Goal: Obtain resource: Obtain resource

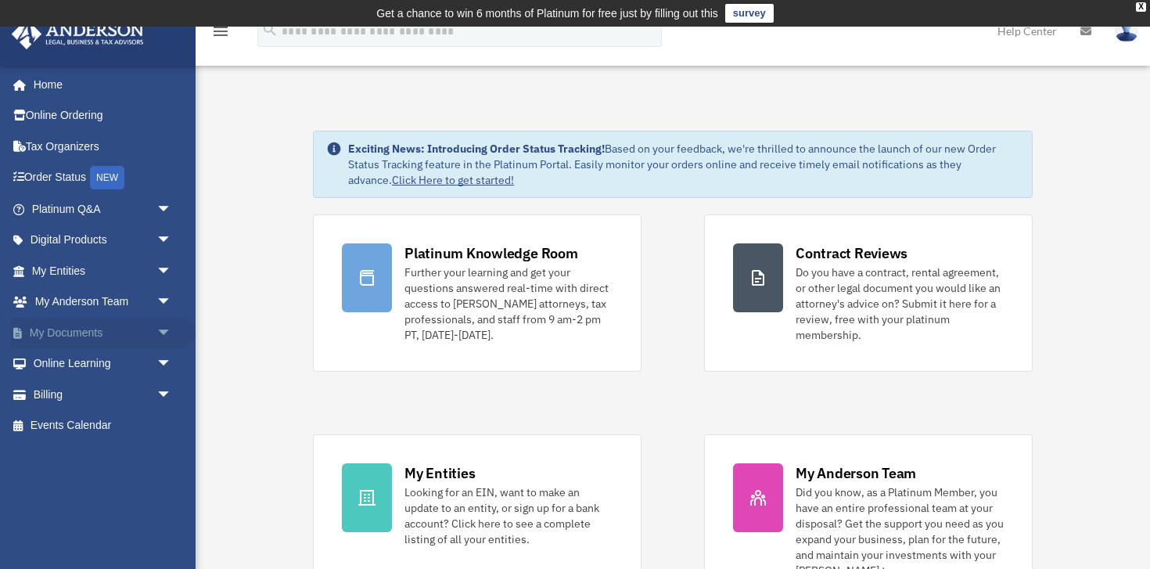
click at [156, 324] on span "arrow_drop_down" at bounding box center [171, 333] width 31 height 32
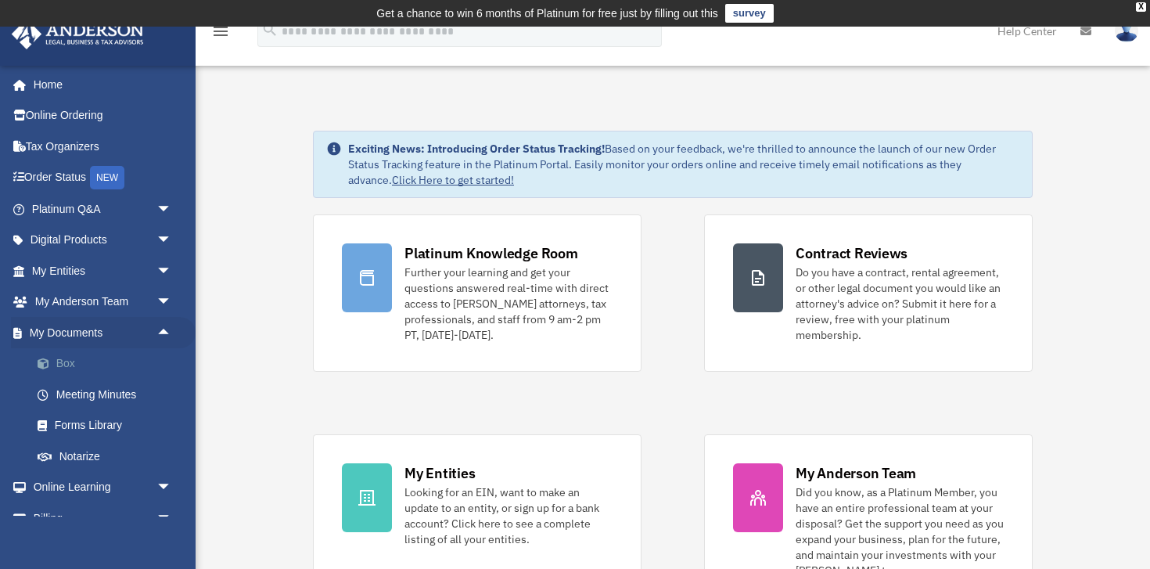
click at [66, 360] on link "Box" at bounding box center [109, 363] width 174 height 31
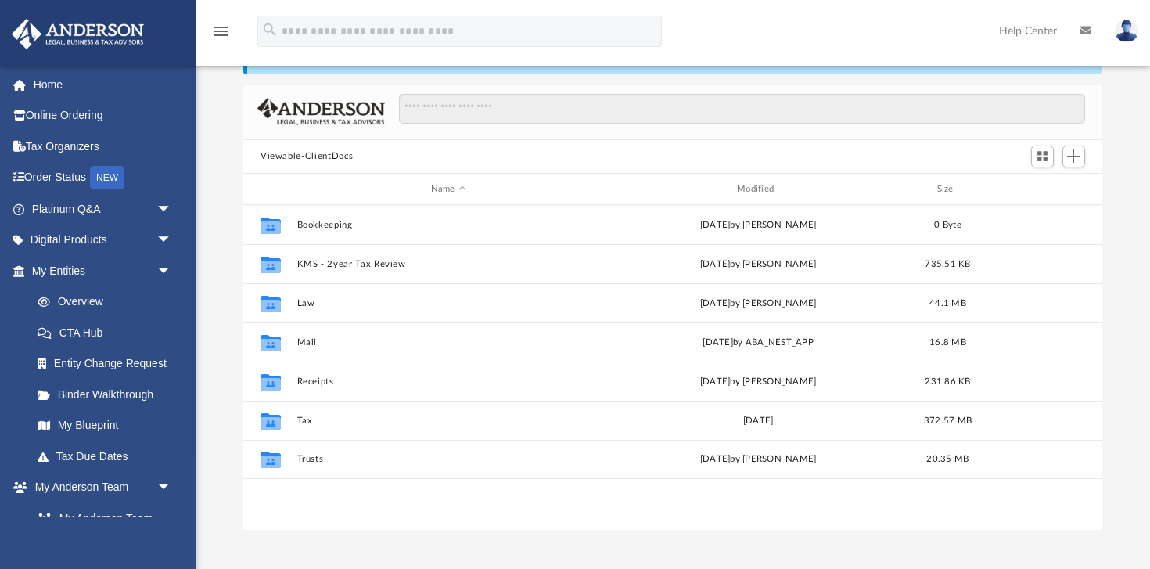
scroll to position [100, 0]
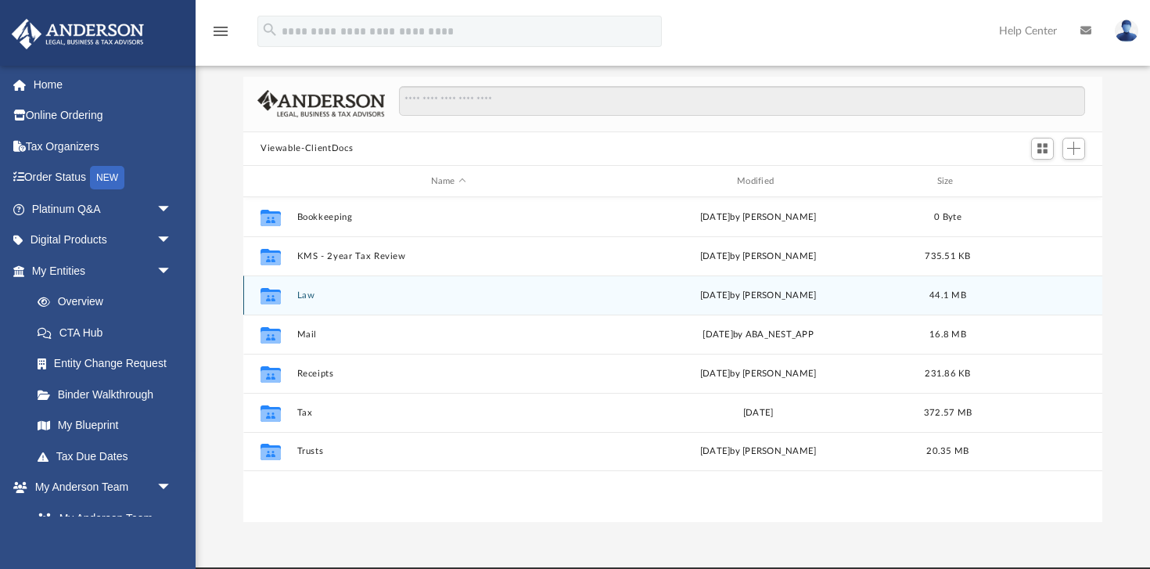
click at [305, 296] on button "Law" at bounding box center [448, 295] width 303 height 10
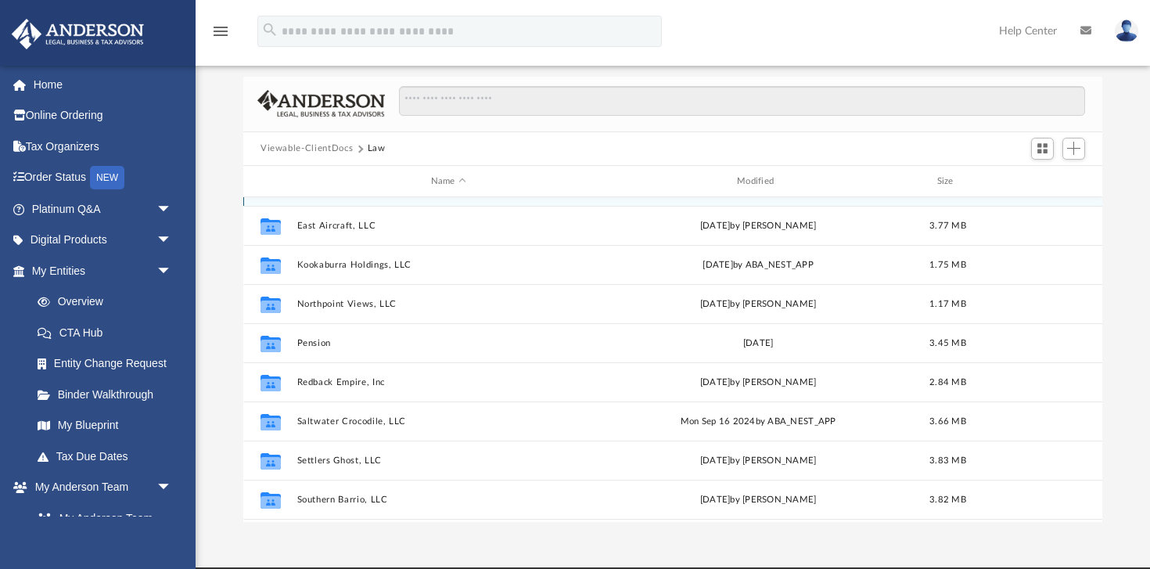
scroll to position [127, 0]
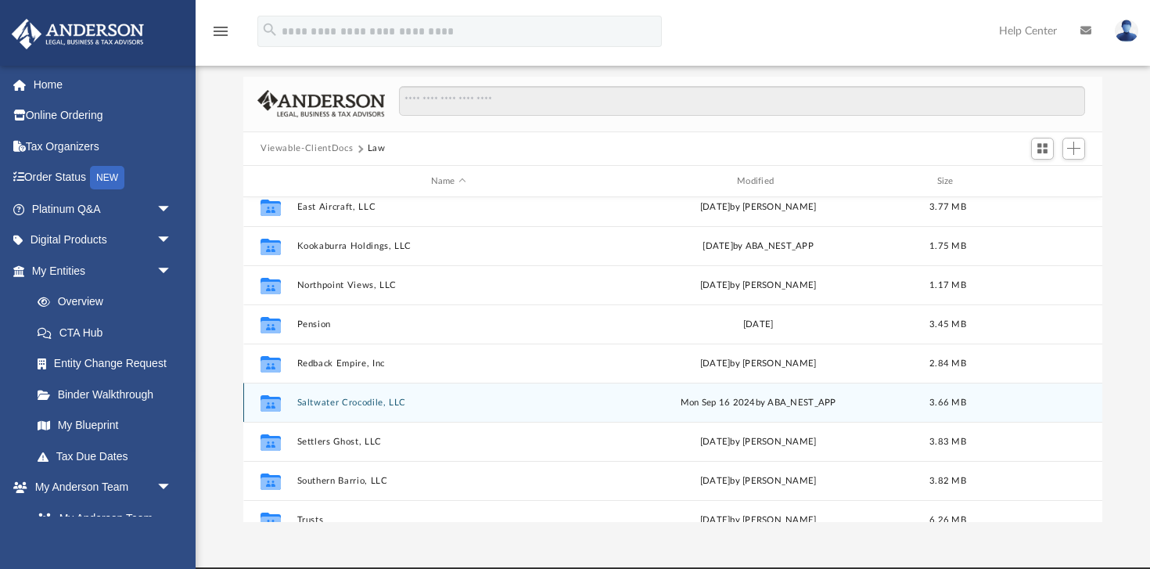
click at [337, 400] on button "Saltwater Crocodile, LLC" at bounding box center [448, 402] width 303 height 10
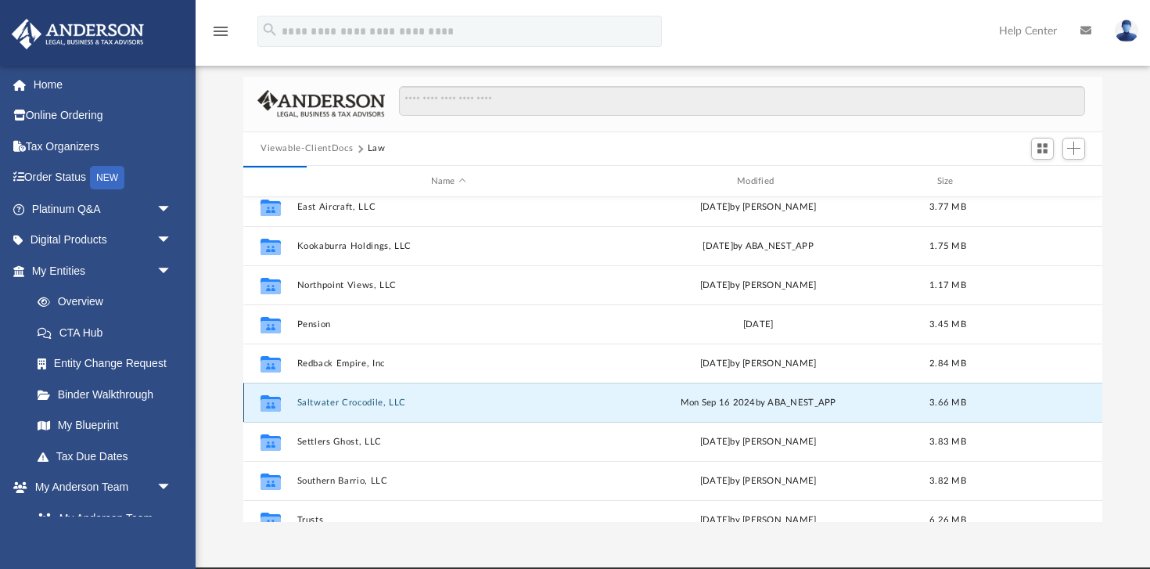
scroll to position [0, 0]
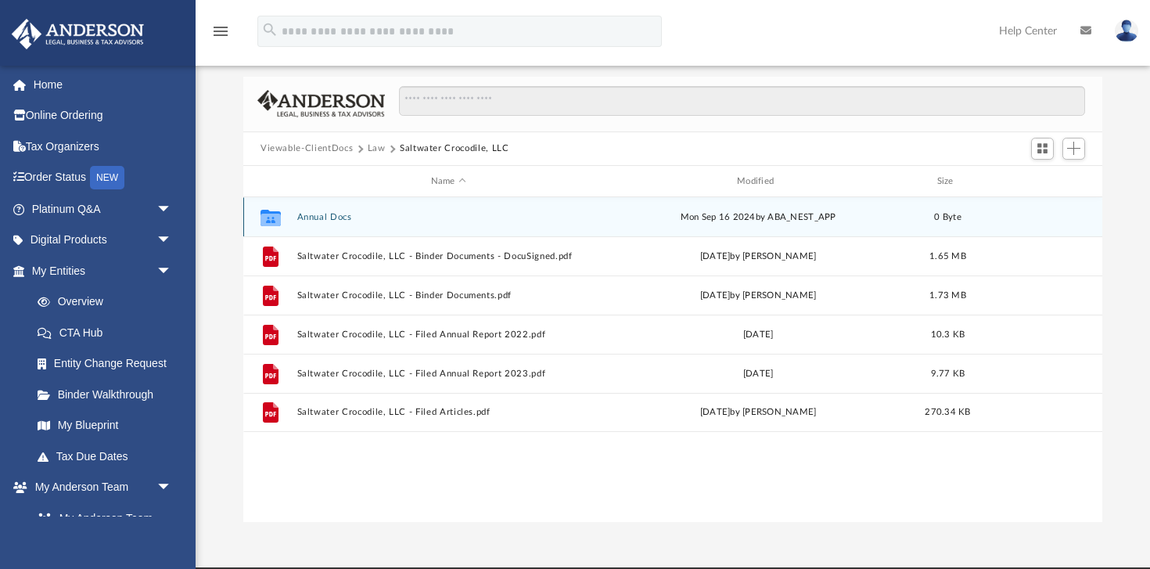
click at [313, 214] on button "Annual Docs" at bounding box center [448, 217] width 303 height 10
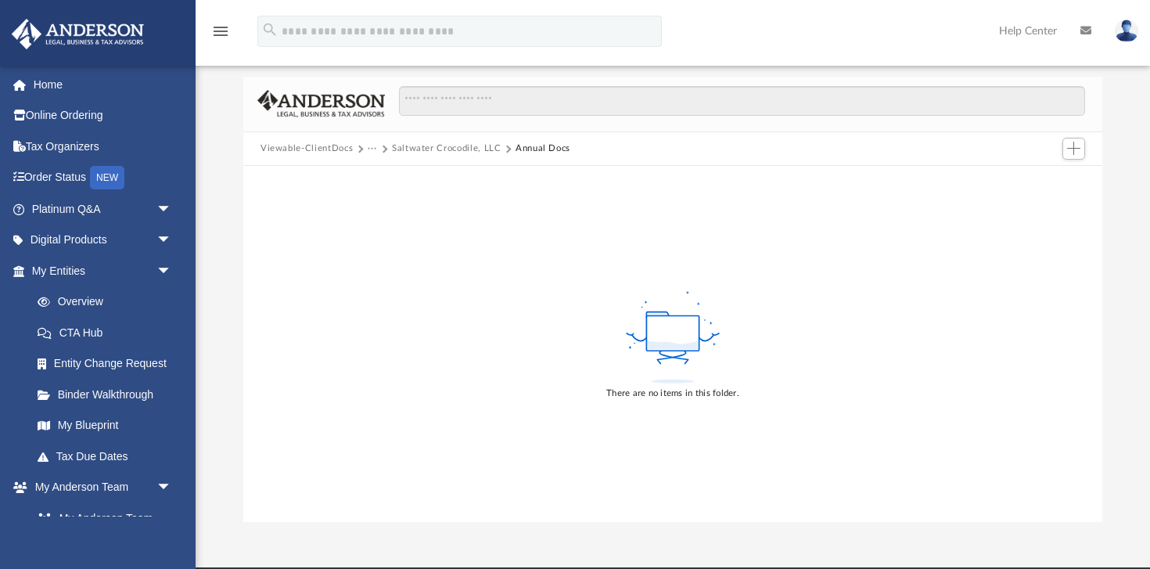
click at [415, 142] on button "Saltwater Crocodile, LLC" at bounding box center [446, 149] width 109 height 14
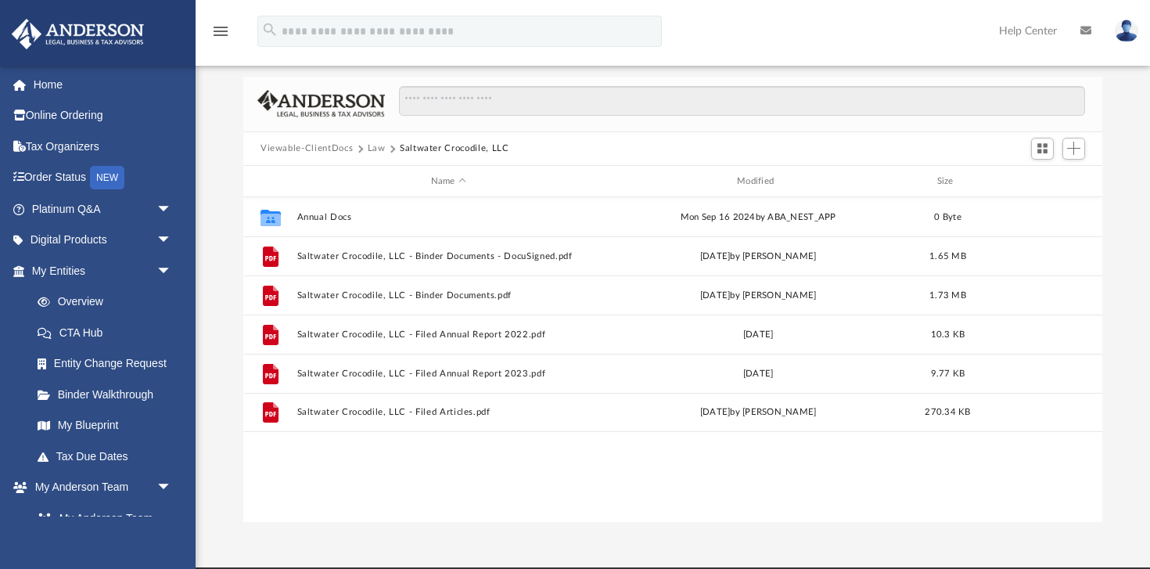
scroll to position [355, 859]
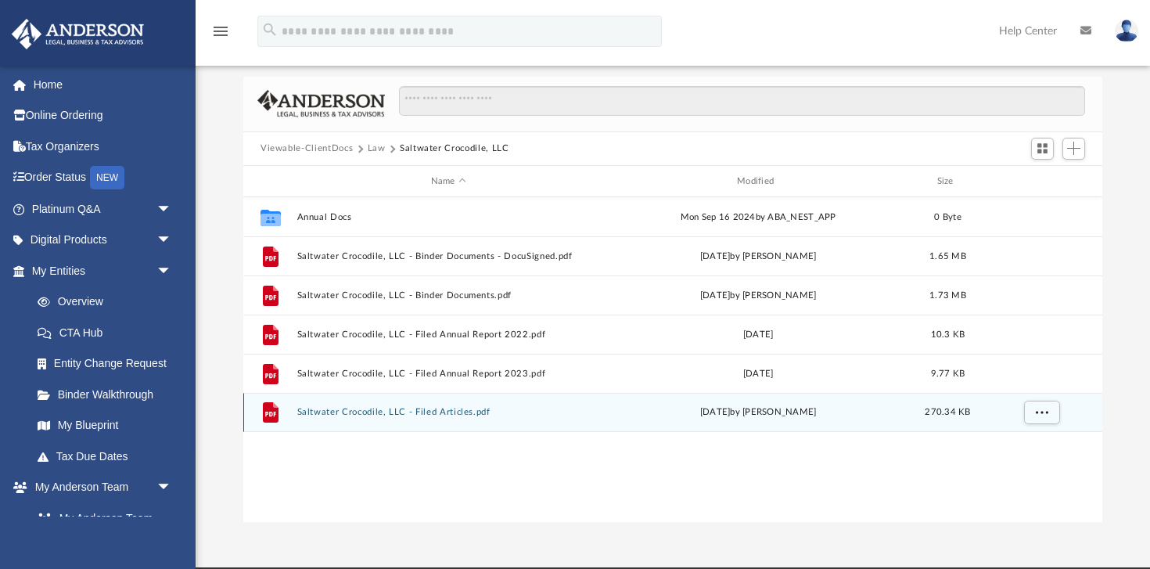
click at [418, 415] on button "Saltwater Crocodile, LLC - Filed Articles.pdf" at bounding box center [448, 412] width 303 height 10
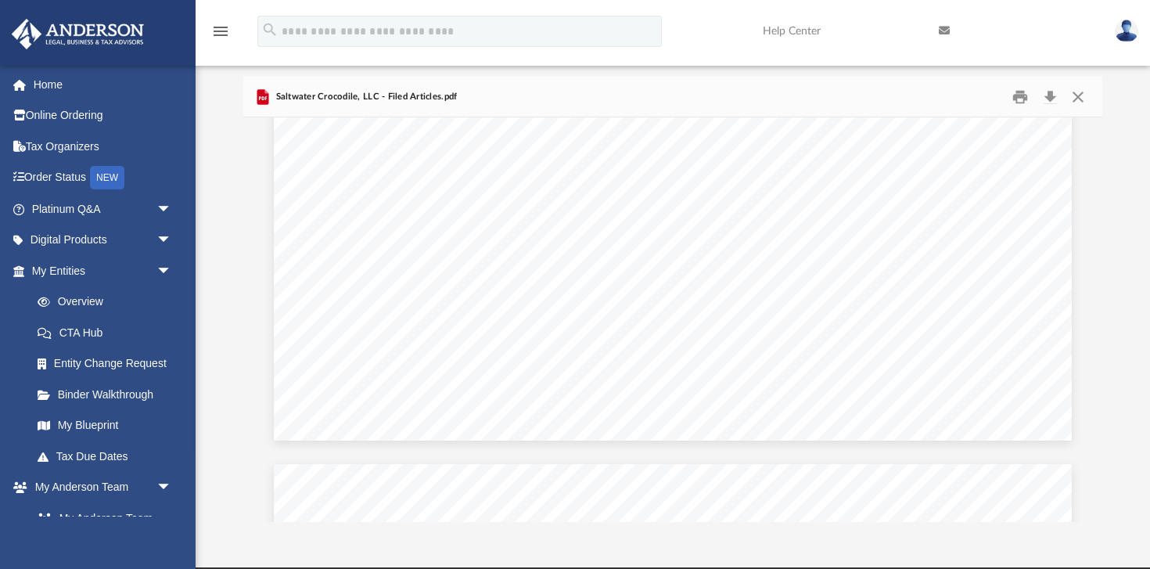
scroll to position [2836, 0]
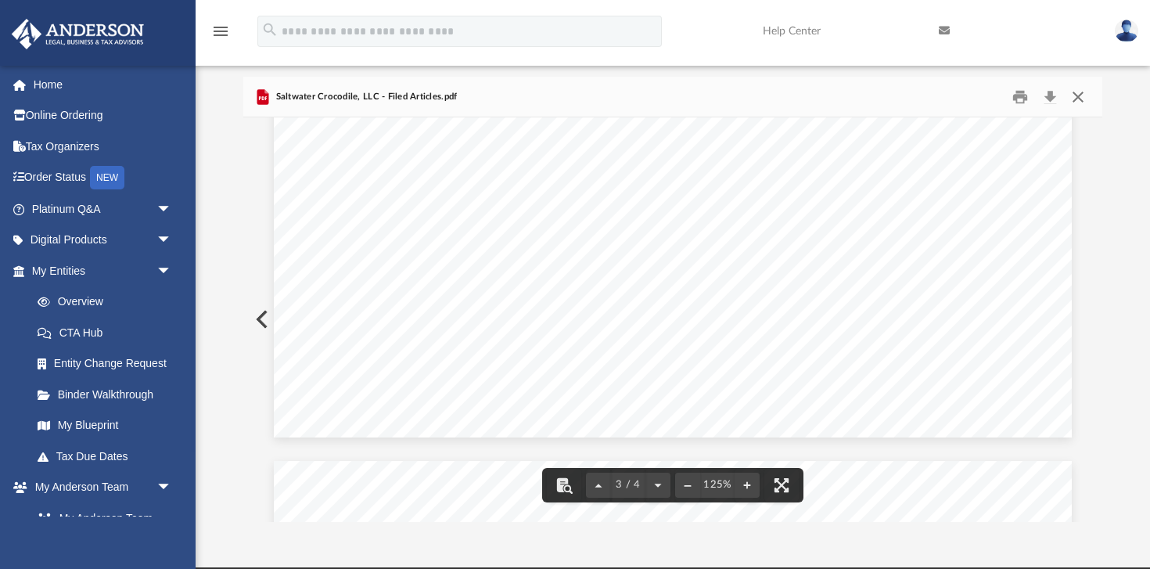
click at [1082, 97] on button "Close" at bounding box center [1078, 96] width 28 height 24
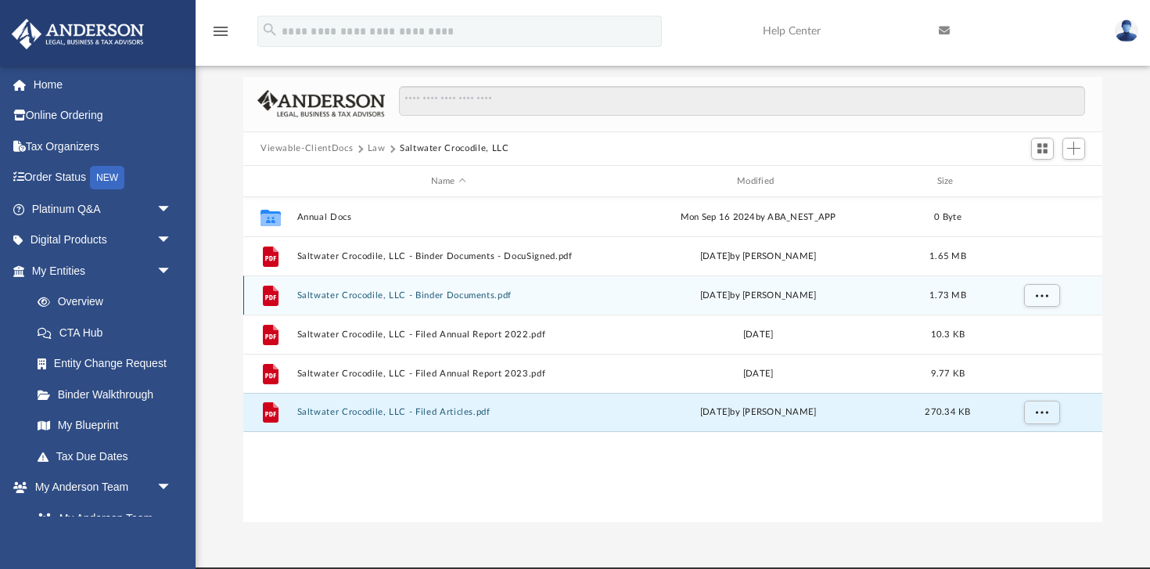
click at [456, 293] on button "Saltwater Crocodile, LLC - Binder Documents.pdf" at bounding box center [448, 295] width 303 height 10
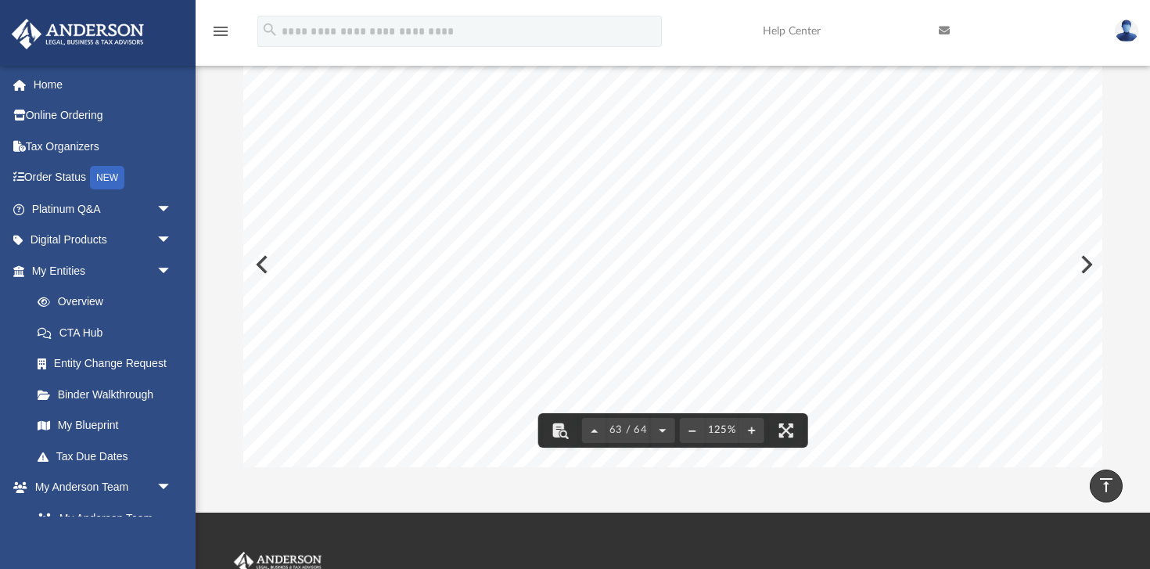
scroll to position [0, 0]
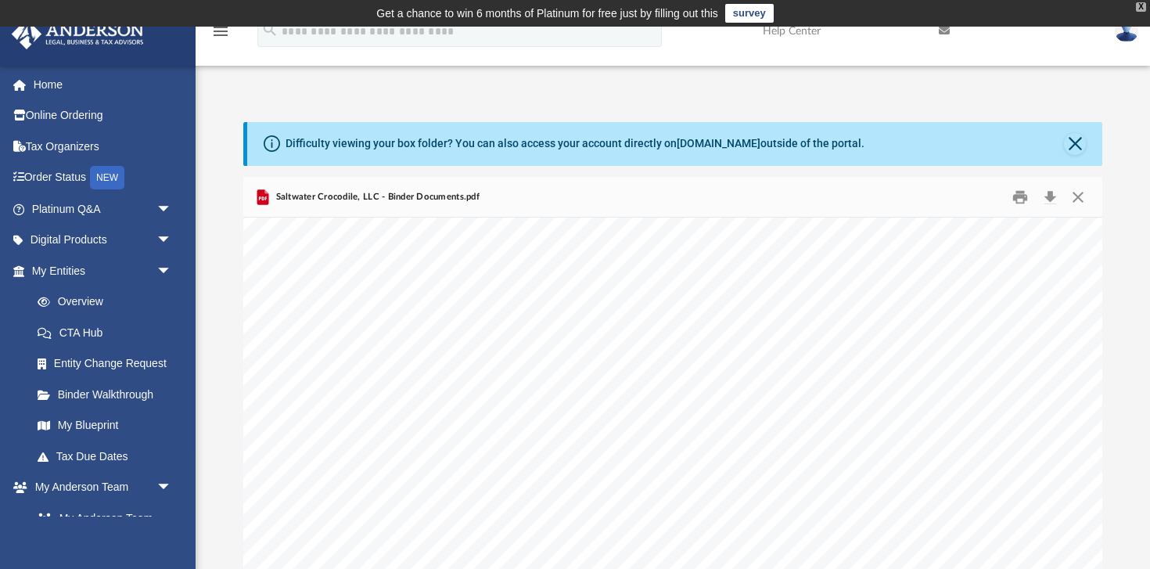
click at [1140, 9] on div "X" at bounding box center [1141, 6] width 10 height 9
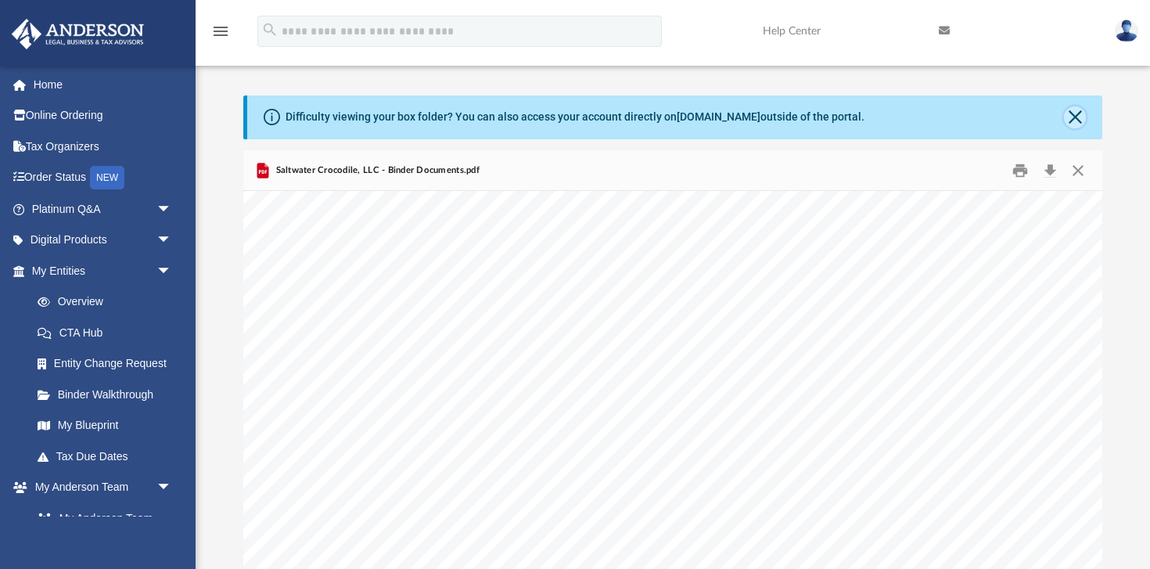
click at [1069, 113] on button "Close" at bounding box center [1075, 117] width 22 height 22
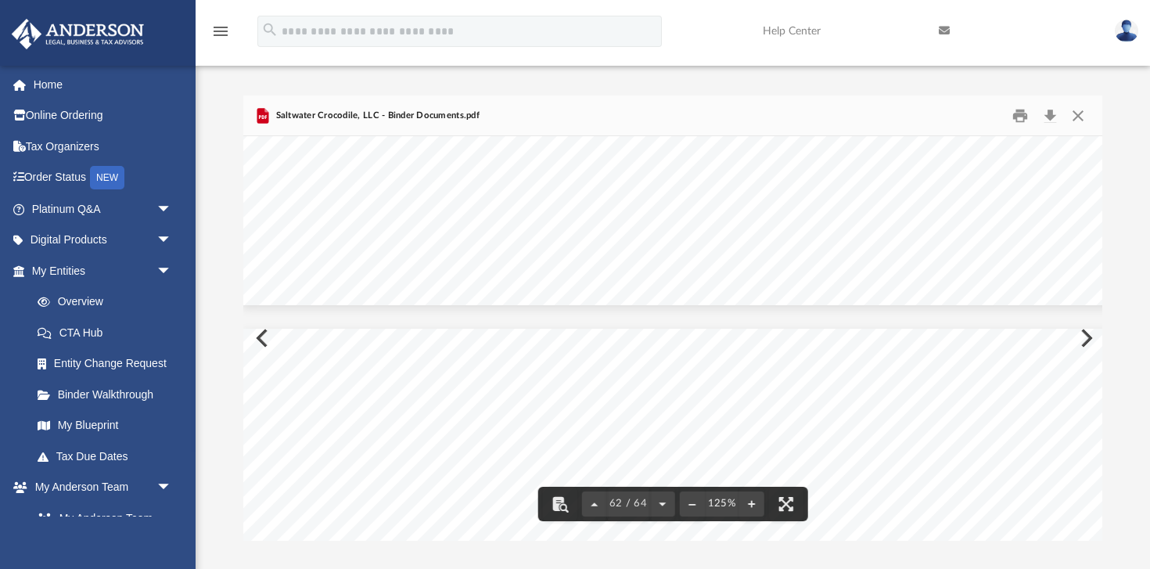
scroll to position [63276, 2]
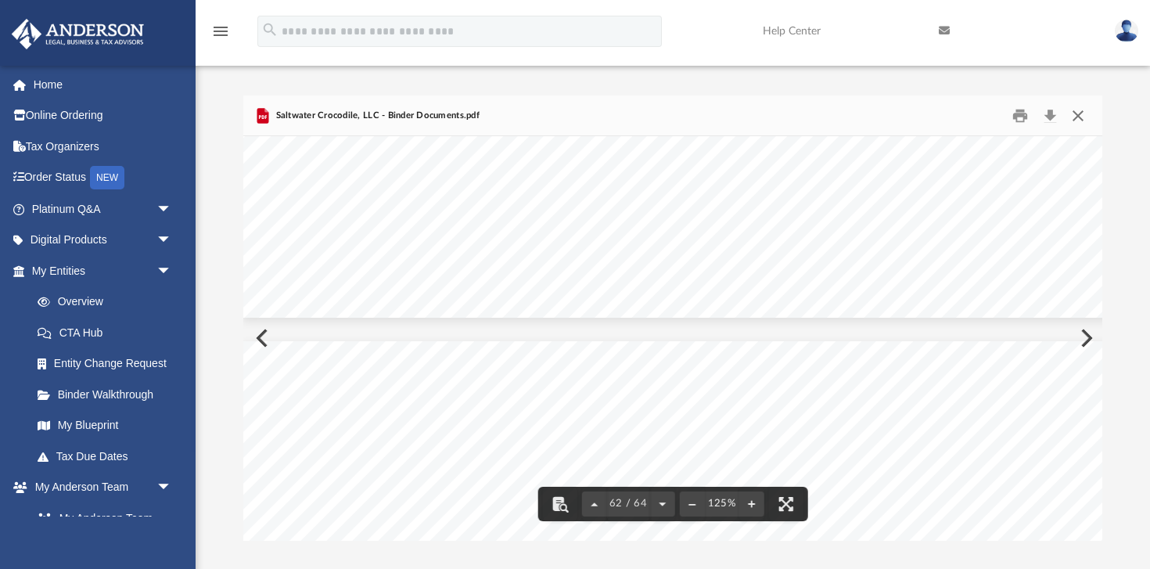
click at [1076, 114] on button "Close" at bounding box center [1078, 115] width 28 height 24
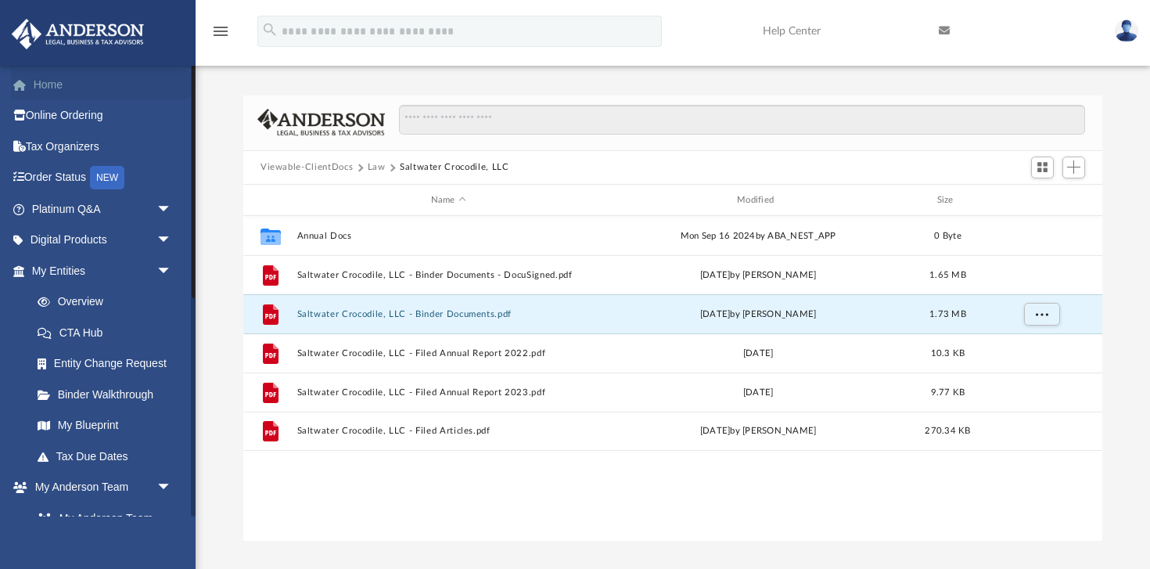
click at [52, 82] on link "Home" at bounding box center [103, 84] width 185 height 31
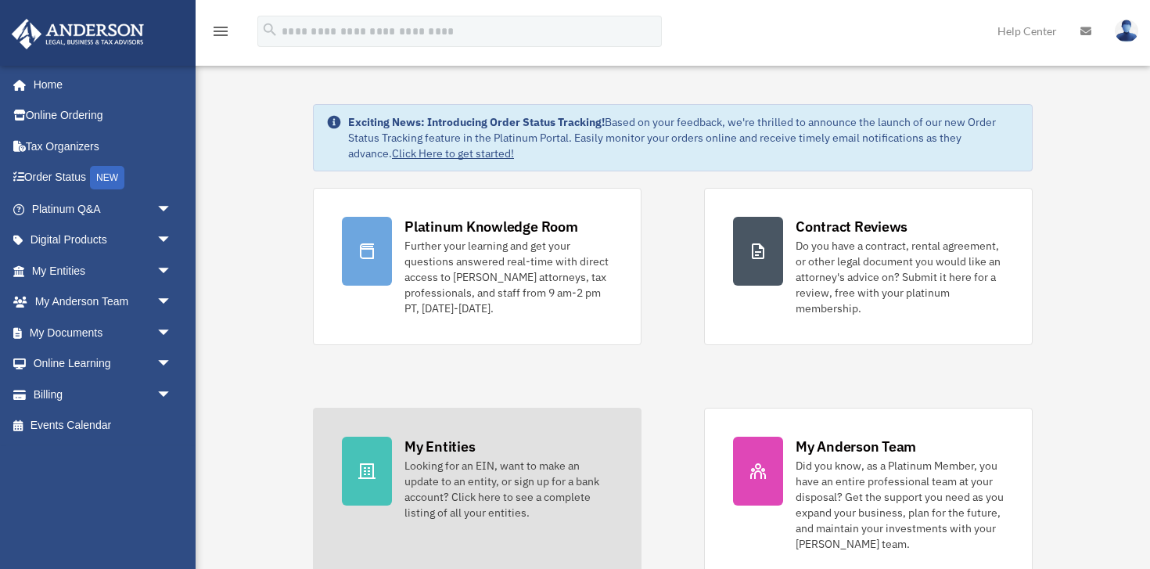
click at [414, 461] on div "Looking for an EIN, want to make an update to an entity, or sign up for a bank …" at bounding box center [508, 489] width 208 height 63
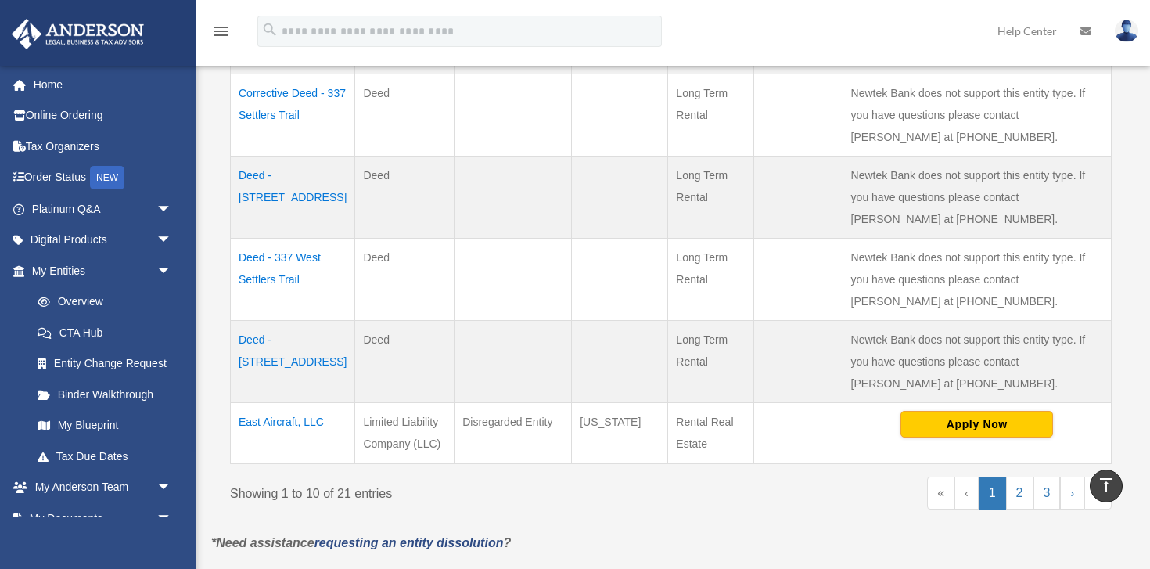
scroll to position [741, 0]
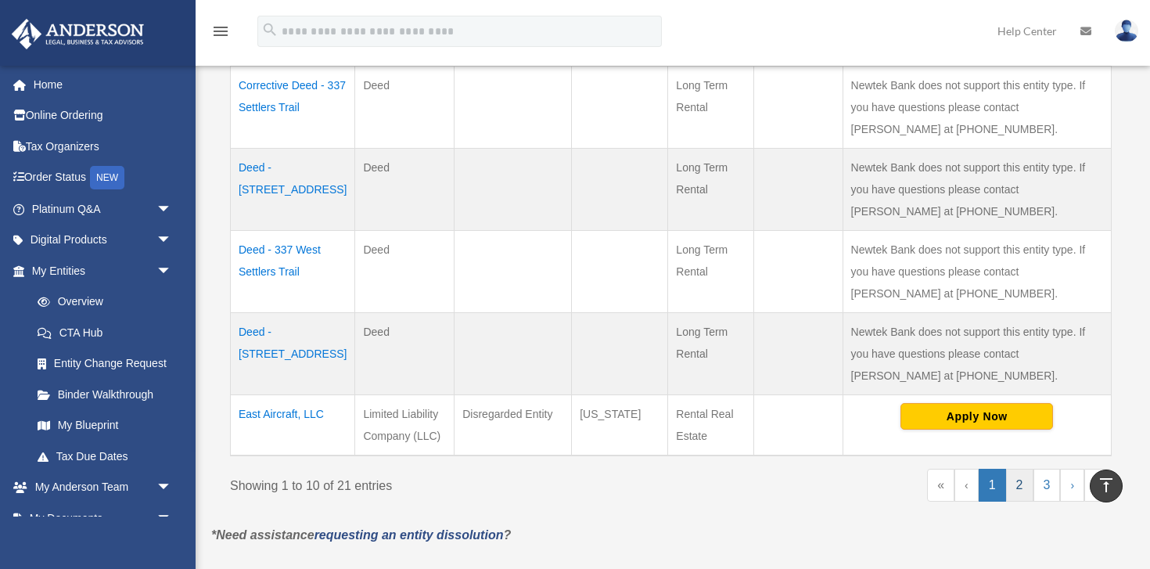
click at [1019, 484] on link "2" at bounding box center [1019, 484] width 27 height 33
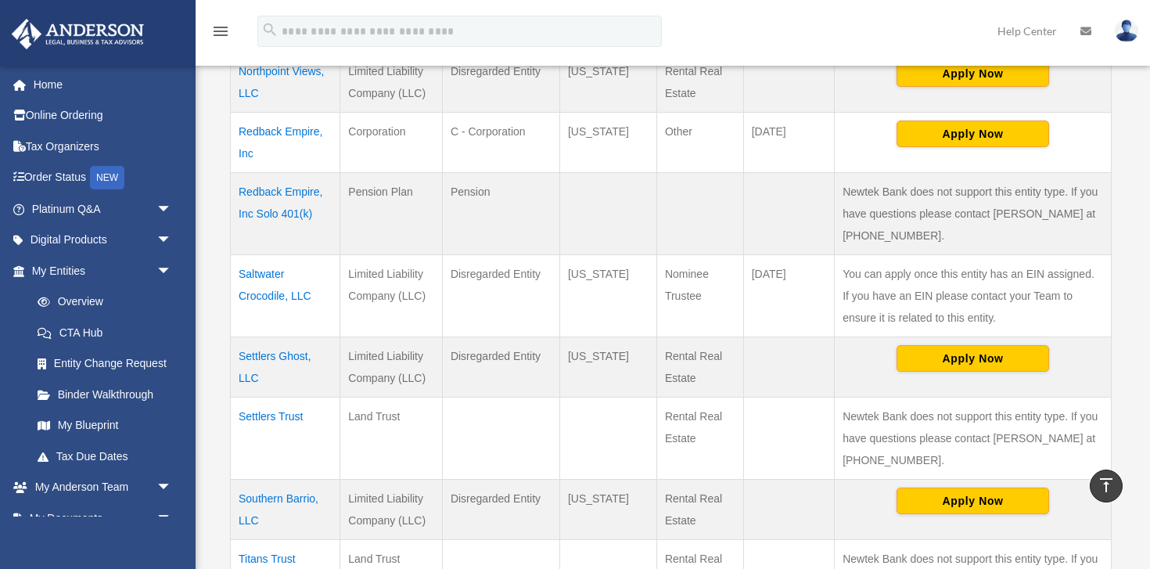
scroll to position [551, 0]
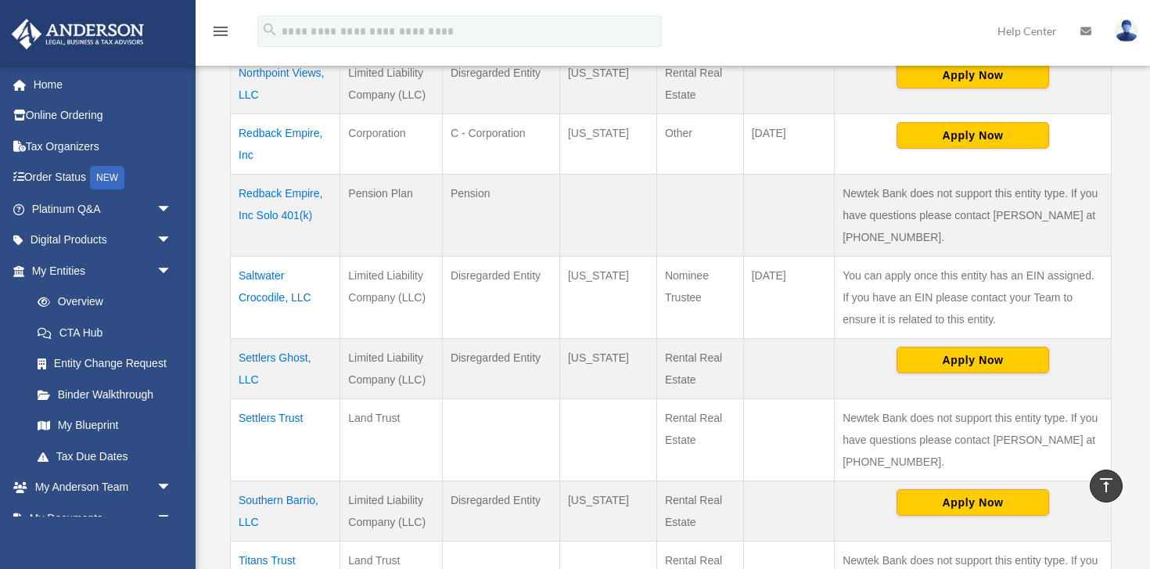
click at [258, 295] on td "Saltwater Crocodile, LLC" at bounding box center [285, 297] width 109 height 82
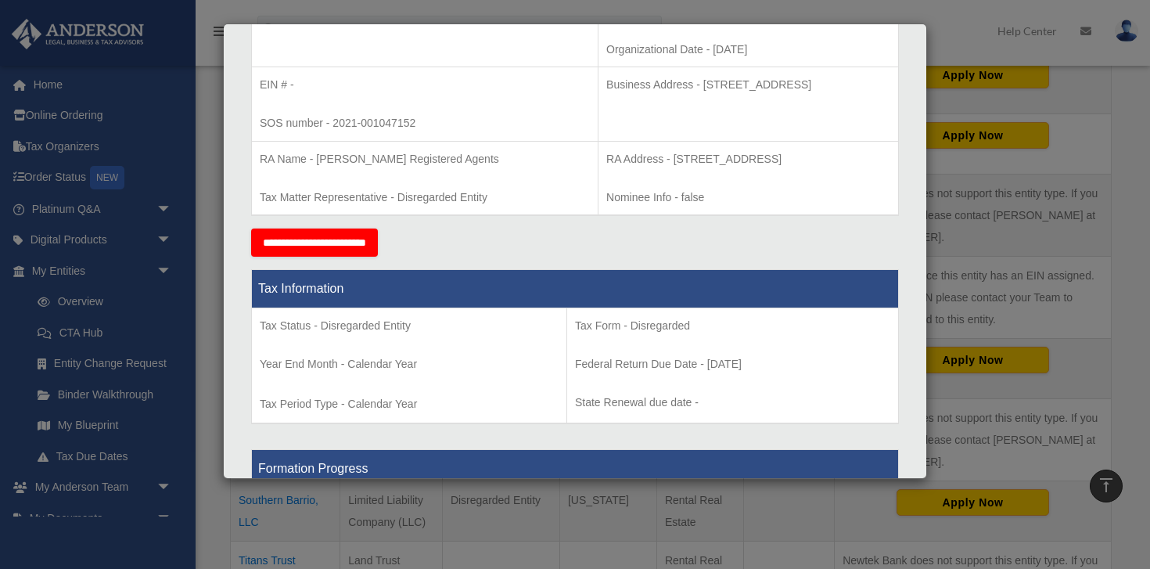
scroll to position [0, 0]
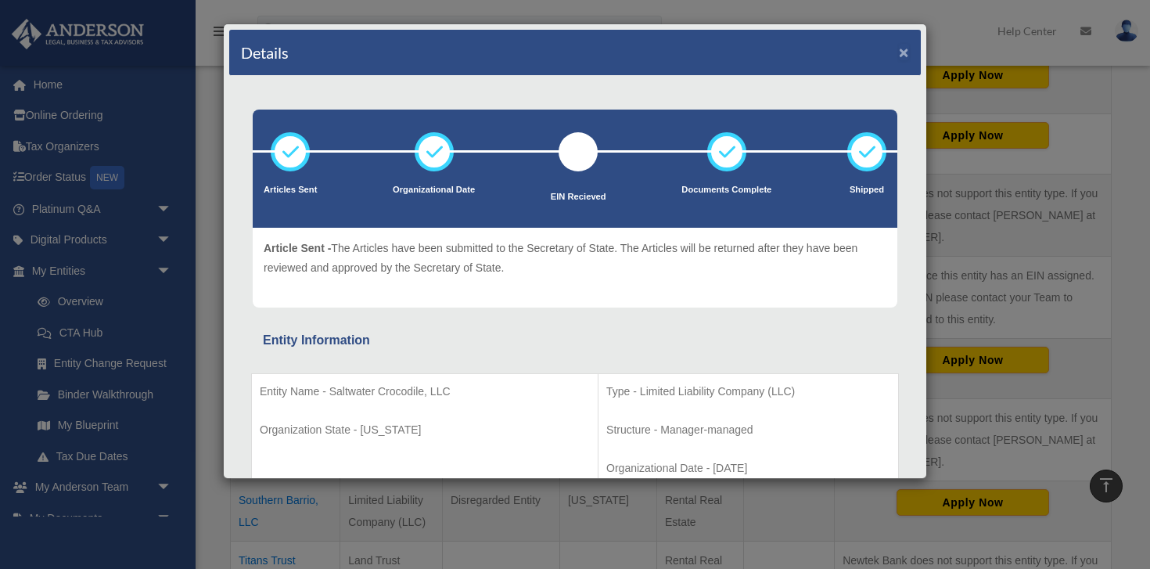
click at [899, 52] on button "×" at bounding box center [904, 52] width 10 height 16
